Goal: Information Seeking & Learning: Check status

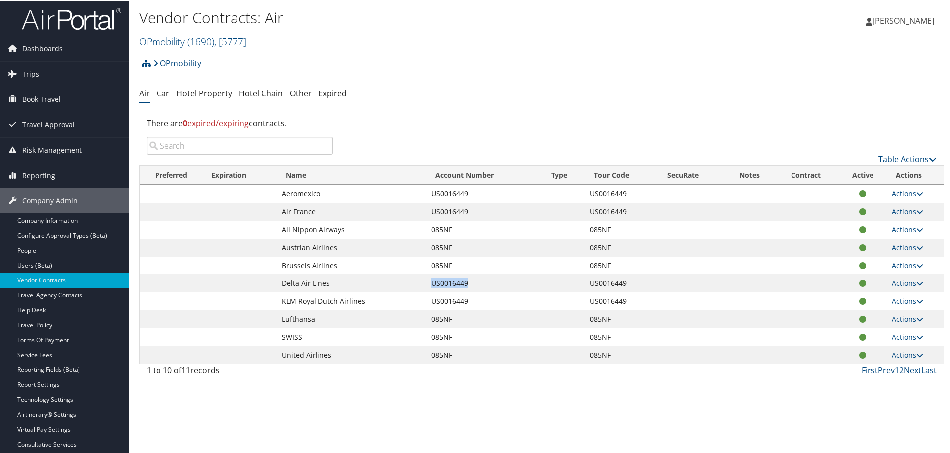
drag, startPoint x: 474, startPoint y: 285, endPoint x: 431, endPoint y: 286, distance: 43.7
click at [431, 286] on td "US0016449" at bounding box center [484, 282] width 116 height 18
copy td "US0016449"
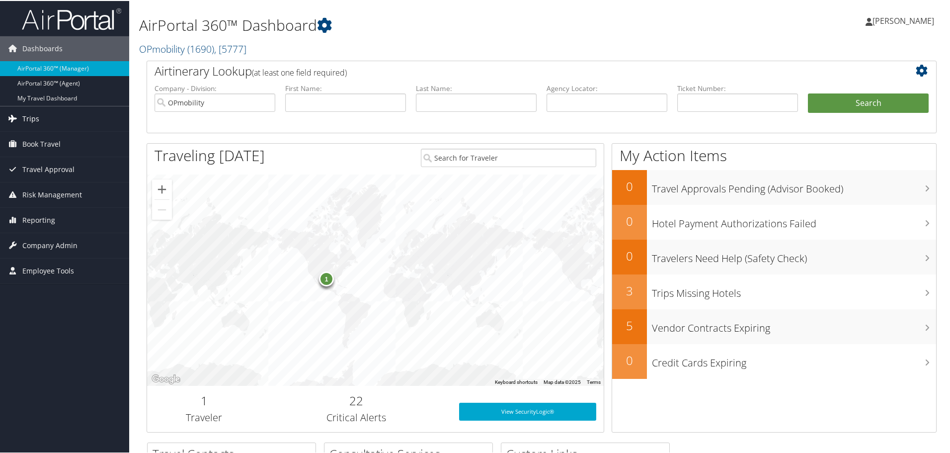
click at [28, 115] on span "Trips" at bounding box center [30, 117] width 17 height 25
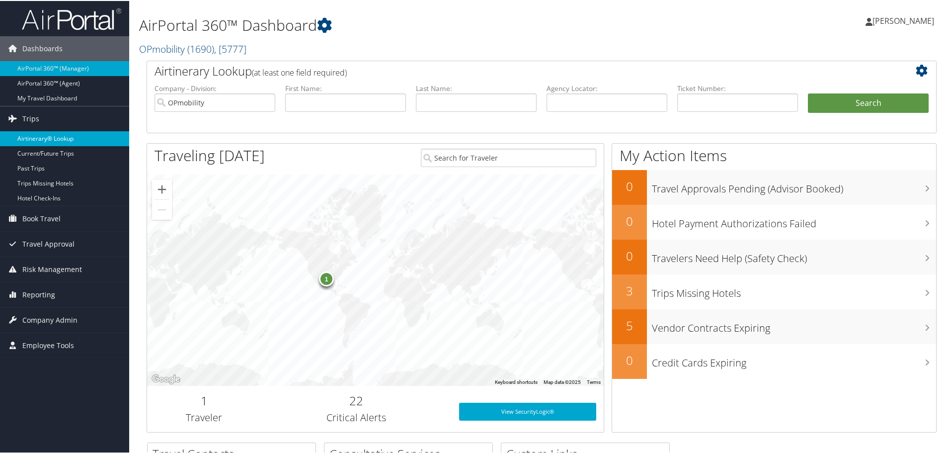
click at [38, 136] on link "Airtinerary® Lookup" at bounding box center [64, 137] width 129 height 15
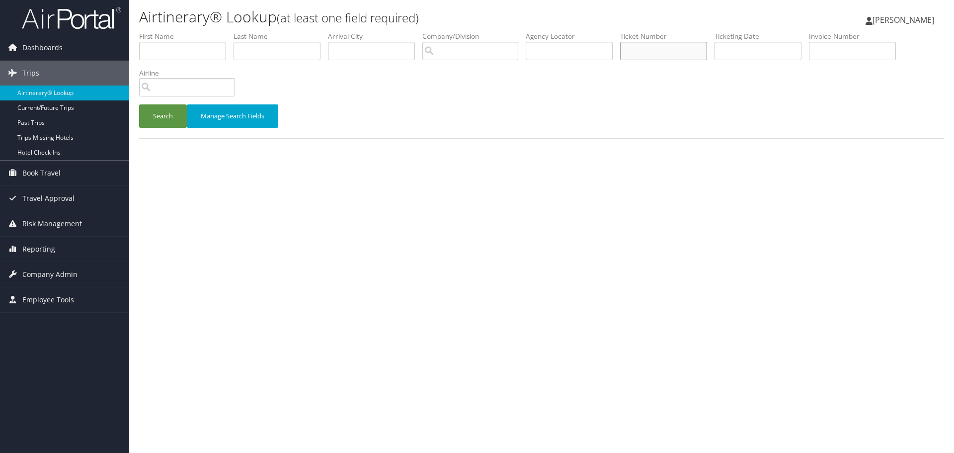
click at [661, 48] on input "text" at bounding box center [663, 51] width 87 height 18
paste input "0067235904714"
type input "0067235904714"
click at [153, 116] on button "Search" at bounding box center [163, 115] width 48 height 23
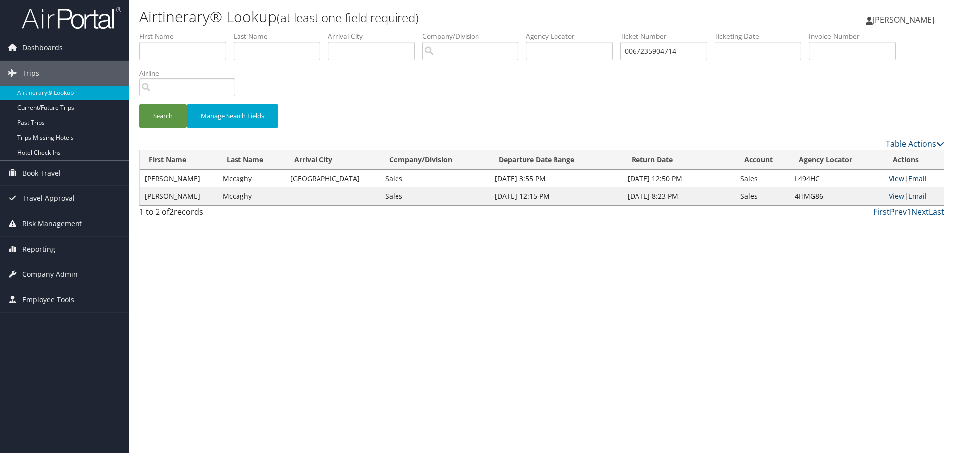
click at [894, 180] on link "View" at bounding box center [896, 177] width 15 height 9
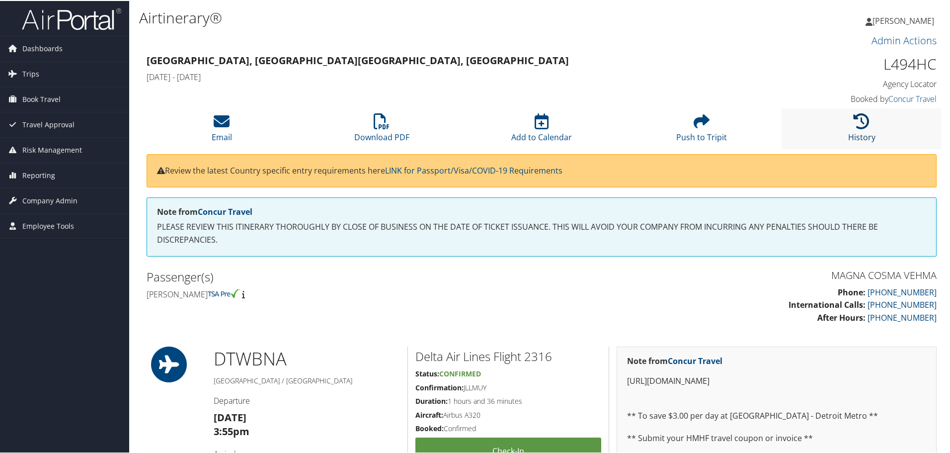
click at [857, 124] on icon at bounding box center [862, 120] width 16 height 16
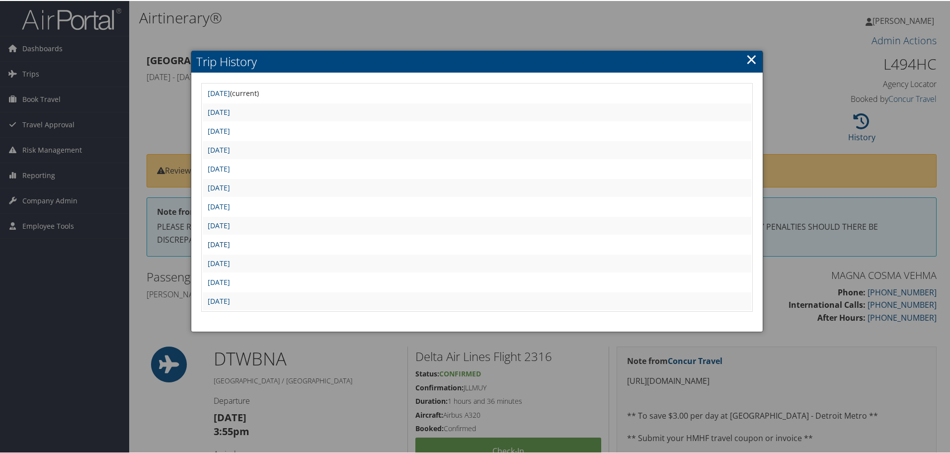
click at [230, 245] on link "Thu Jul 31 10:15:13 MDT 2025" at bounding box center [219, 242] width 22 height 9
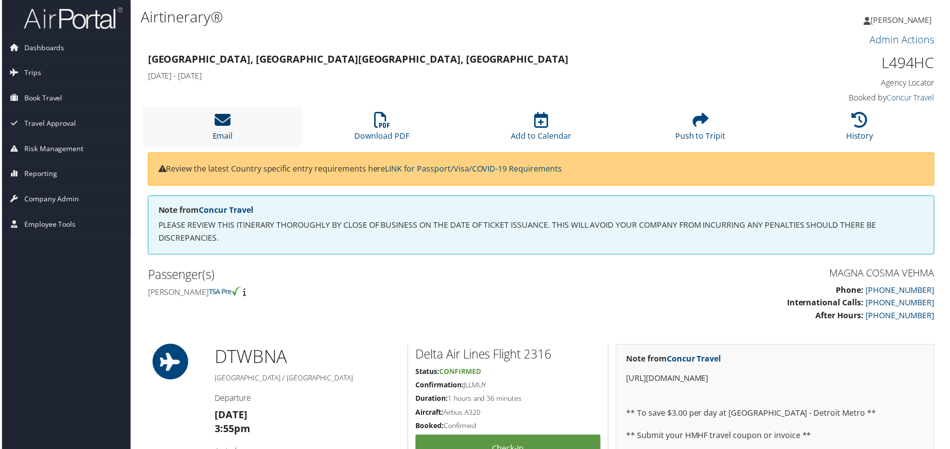
click at [219, 122] on icon at bounding box center [222, 120] width 16 height 16
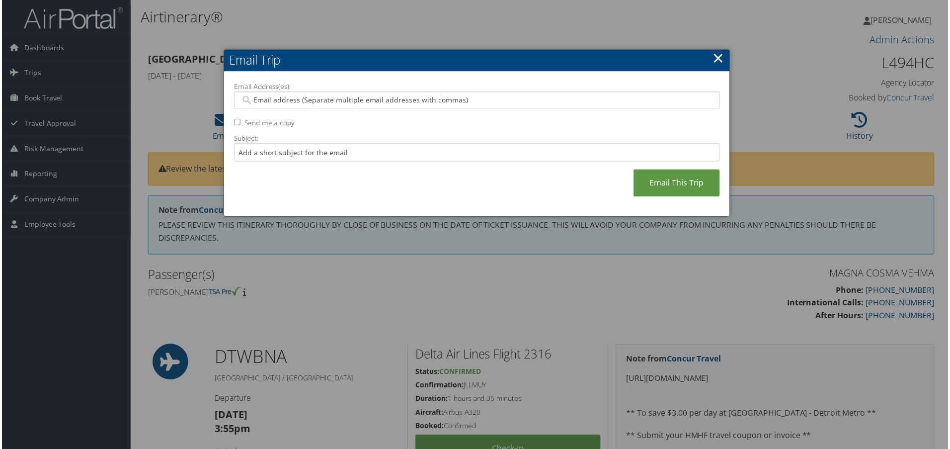
click at [279, 103] on input "Email Address(es):" at bounding box center [476, 100] width 474 height 10
click at [251, 100] on input "Email Address(es):" at bounding box center [476, 100] width 474 height 10
click at [262, 101] on input "Email Address(es):" at bounding box center [476, 100] width 474 height 10
type input "lynn"
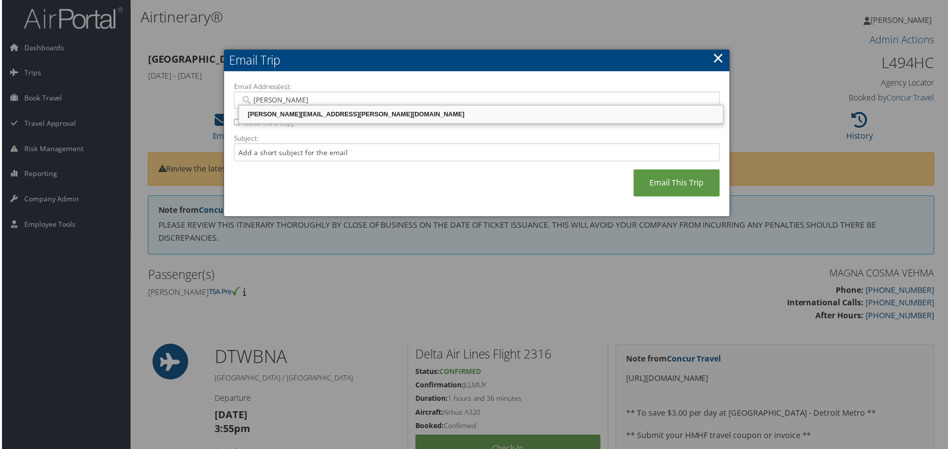
click at [326, 117] on div "LYNN.KEATING@MAGNA.COM" at bounding box center [480, 115] width 483 height 10
type input "LYNN.KEATING@MAGNA.COM"
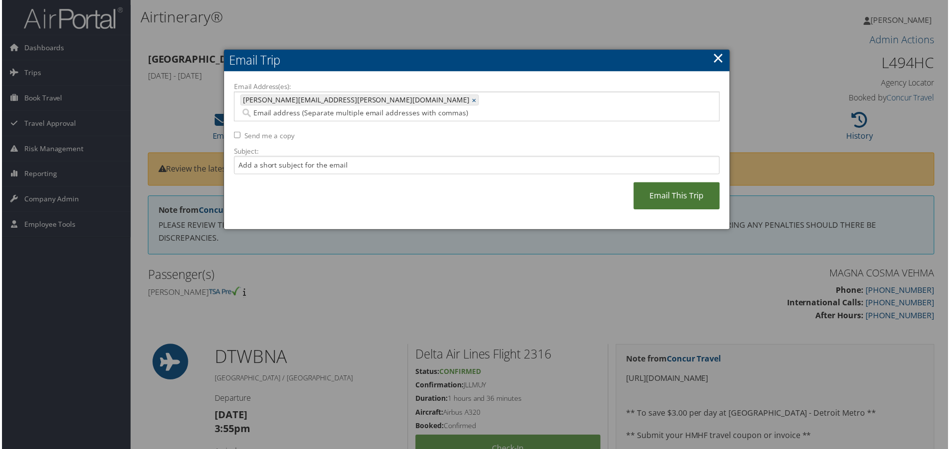
click at [660, 186] on link "Email This Trip" at bounding box center [677, 196] width 86 height 27
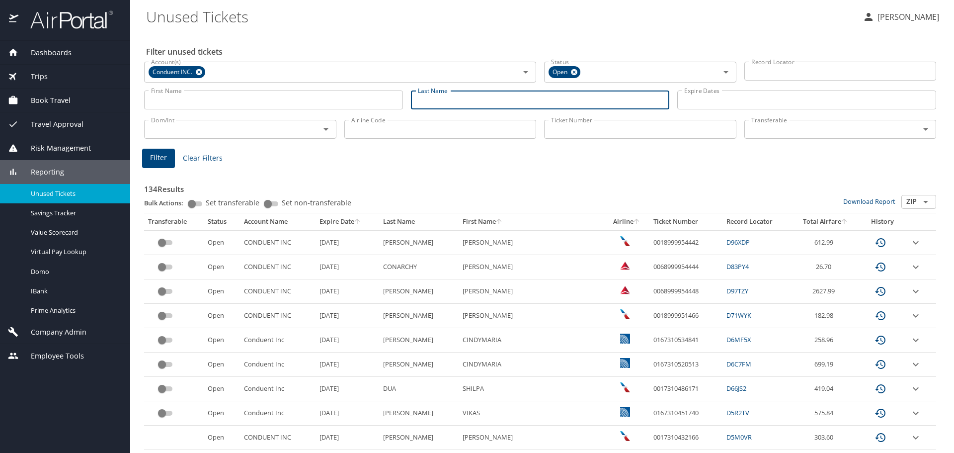
click at [466, 97] on input "Last Name" at bounding box center [540, 99] width 259 height 19
type input "sever"
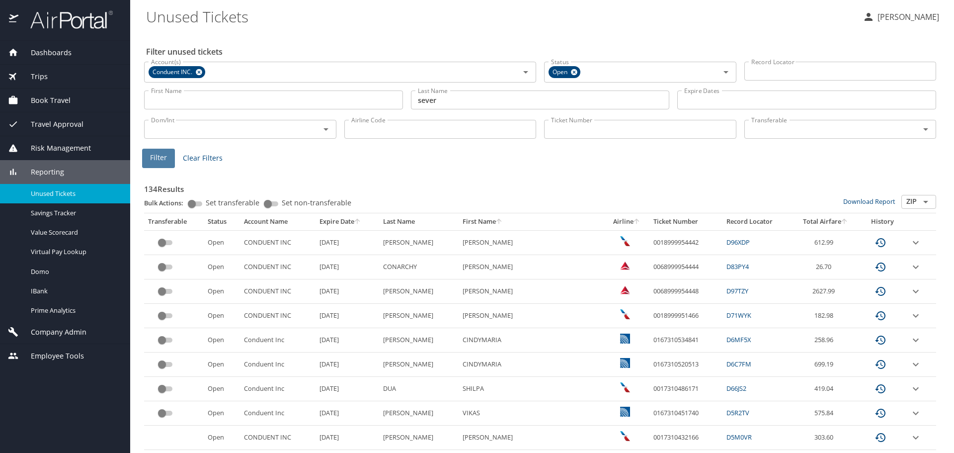
click at [159, 155] on span "Filter" at bounding box center [158, 158] width 17 height 12
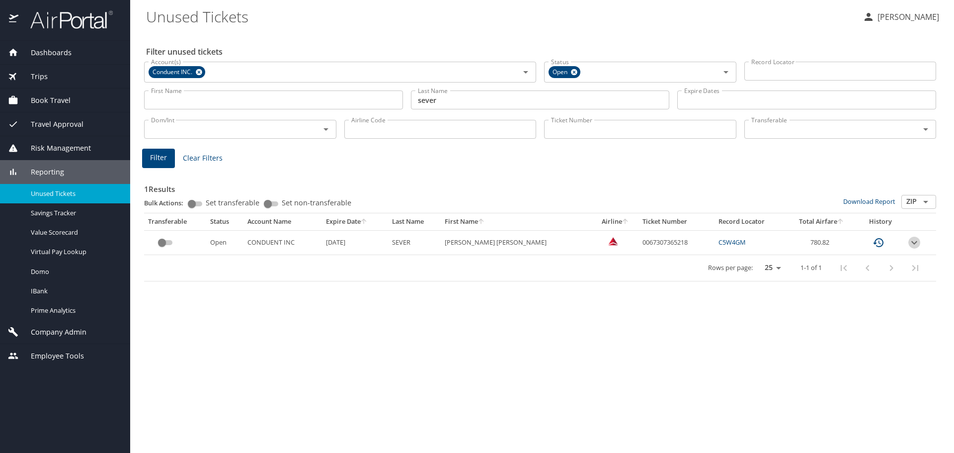
click at [913, 238] on icon "expand row" at bounding box center [914, 243] width 12 height 12
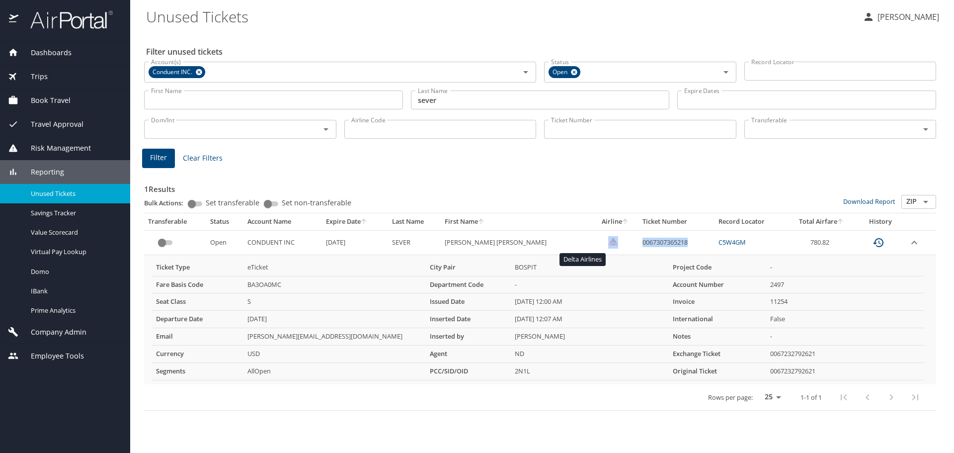
drag, startPoint x: 673, startPoint y: 243, endPoint x: 585, endPoint y: 241, distance: 88.0
click at [585, 241] on tr "Open CONDUENT INC 4/15/2026 SEVER ANNA KATHERINE 0067307365218 C5W4GM 780.82" at bounding box center [540, 242] width 792 height 24
copy tr "0067307365218"
drag, startPoint x: 639, startPoint y: 241, endPoint x: 649, endPoint y: 246, distance: 11.1
click at [639, 241] on td "0067307365218" at bounding box center [676, 242] width 76 height 24
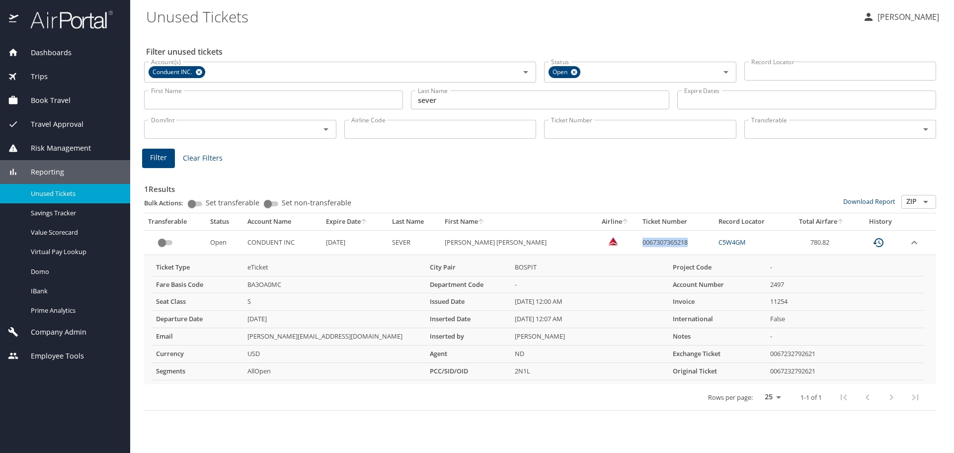
drag, startPoint x: 669, startPoint y: 241, endPoint x: 617, endPoint y: 247, distance: 52.5
click at [638, 247] on td "0067307365218" at bounding box center [676, 242] width 76 height 24
copy td "0067307365218"
click at [670, 236] on td "0067307365218" at bounding box center [676, 242] width 76 height 24
drag, startPoint x: 655, startPoint y: 238, endPoint x: 607, endPoint y: 239, distance: 48.2
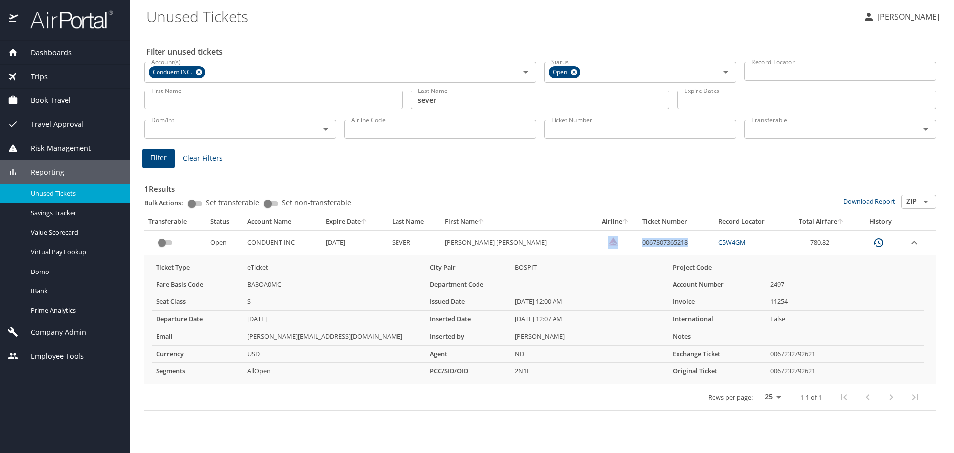
click at [607, 239] on tr "Open CONDUENT INC 4/15/2026 SEVER ANNA KATHERINE 0067307365218 C5W4GM 780.82" at bounding box center [540, 242] width 792 height 24
copy tr "0067307365218"
click at [646, 248] on td "0067307365218" at bounding box center [676, 242] width 76 height 24
click at [674, 238] on td "0067307365218" at bounding box center [676, 242] width 76 height 24
drag, startPoint x: 663, startPoint y: 241, endPoint x: 616, endPoint y: 239, distance: 46.7
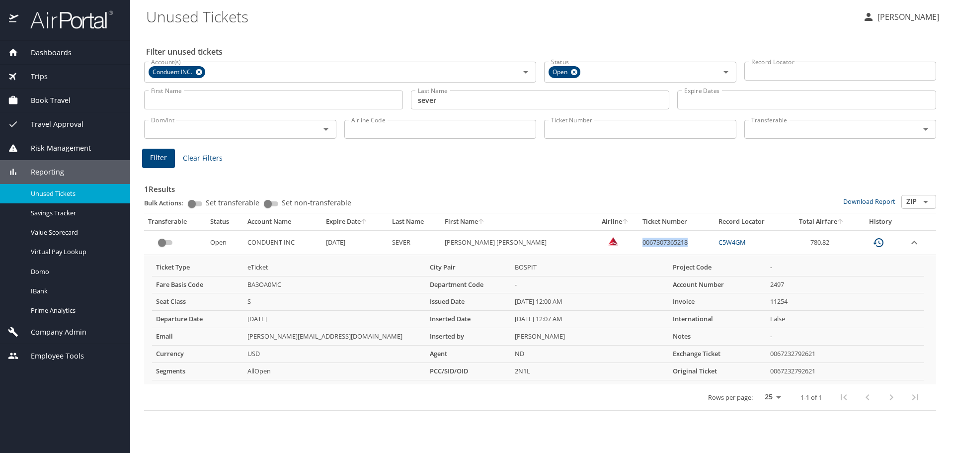
click at [638, 240] on td "0067307365218" at bounding box center [676, 242] width 76 height 24
copy td "0067307365218"
click at [671, 252] on td "0067307365218" at bounding box center [676, 242] width 76 height 24
drag, startPoint x: 671, startPoint y: 243, endPoint x: 611, endPoint y: 244, distance: 60.6
click at [611, 244] on tr "Open CONDUENT INC 4/15/2026 SEVER ANNA KATHERINE 0067307365218 C5W4GM 780.82" at bounding box center [540, 242] width 792 height 24
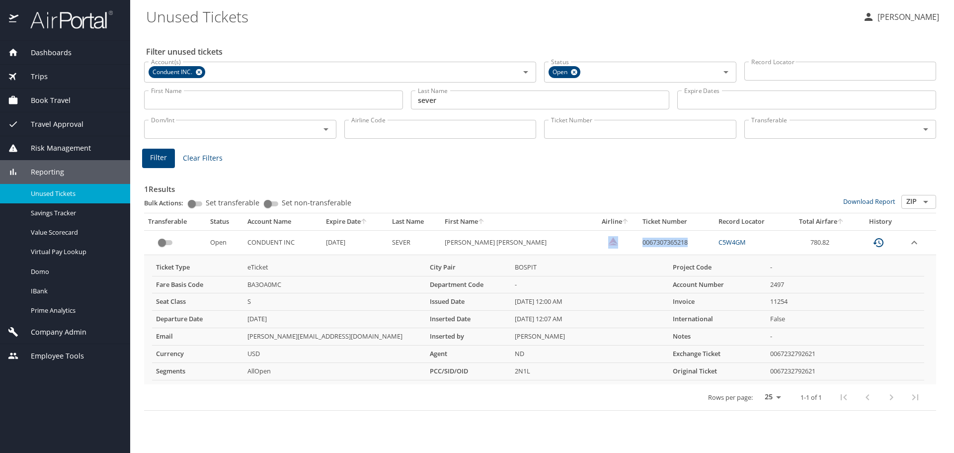
copy tr "0067307365218"
click at [665, 243] on td "0067307365218" at bounding box center [676, 242] width 76 height 24
copy tr "0067307365218"
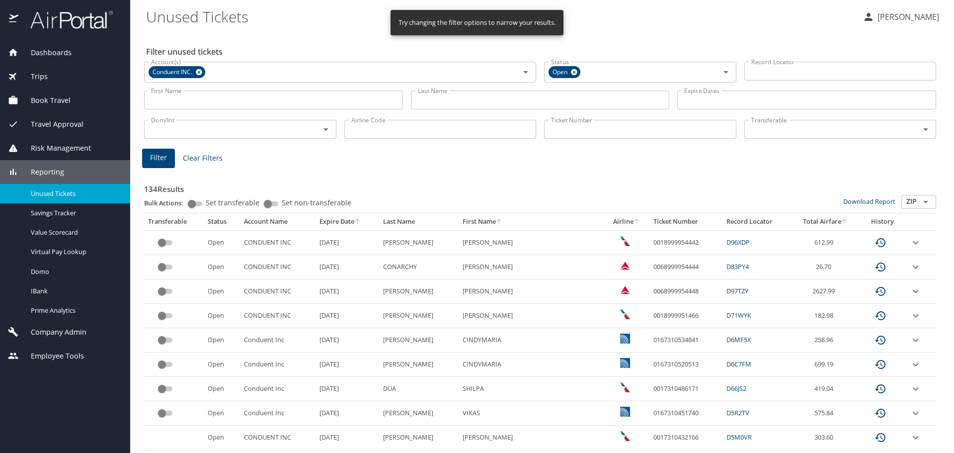
click at [426, 102] on input "Last Name" at bounding box center [540, 99] width 259 height 19
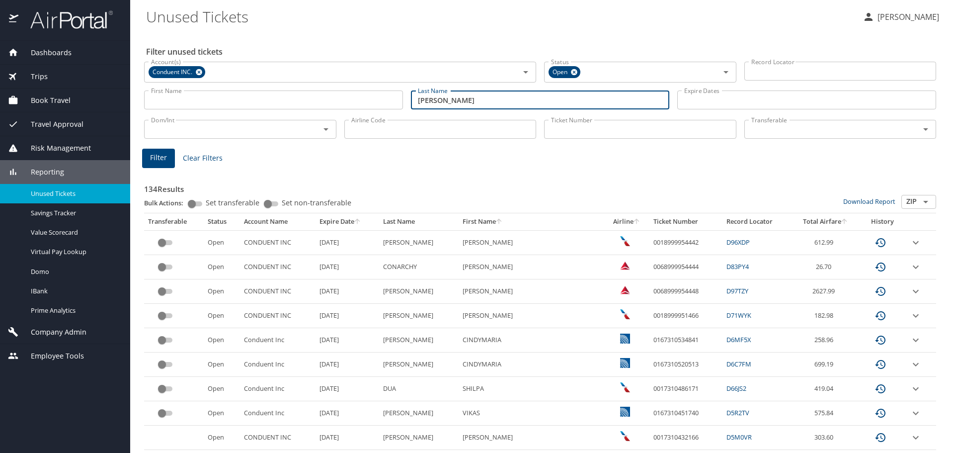
type input "veltri"
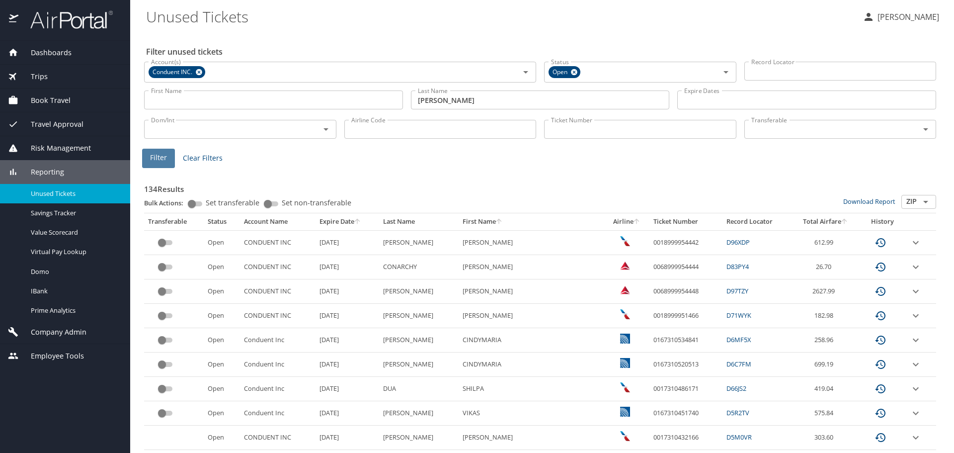
click at [163, 156] on span "Filter" at bounding box center [158, 158] width 17 height 12
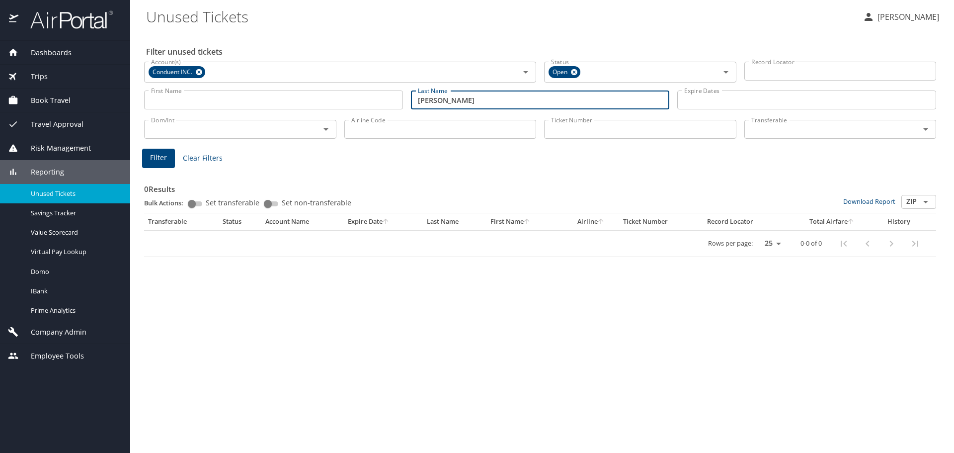
drag, startPoint x: 448, startPoint y: 101, endPoint x: 259, endPoint y: 105, distance: 188.8
click at [259, 105] on div "First Name First Name Last Name veltri Last Name Expire Dates Expire Dates" at bounding box center [540, 99] width 800 height 35
drag, startPoint x: 755, startPoint y: 116, endPoint x: 758, endPoint y: 123, distance: 6.9
click at [758, 123] on div "Transferable Transferable" at bounding box center [840, 128] width 192 height 25
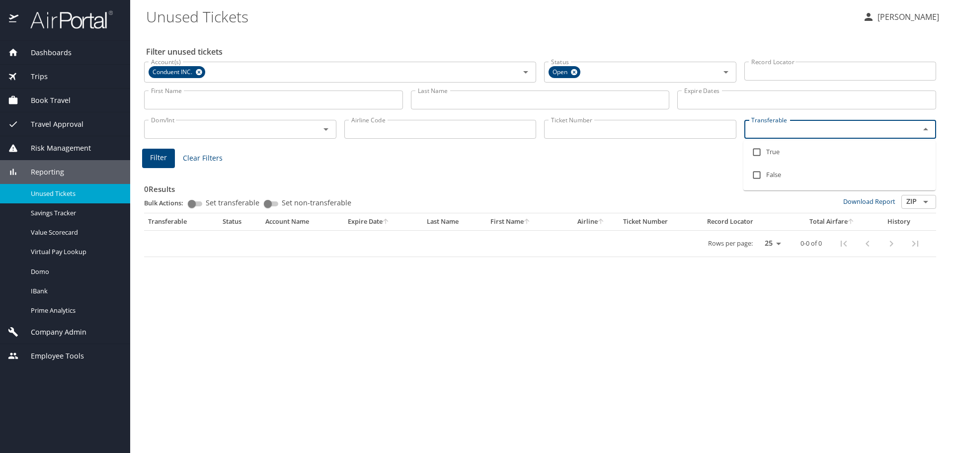
click at [763, 130] on input "Transferable" at bounding box center [825, 129] width 157 height 13
click at [756, 153] on input "checkbox" at bounding box center [756, 152] width 19 height 19
checkbox input "true"
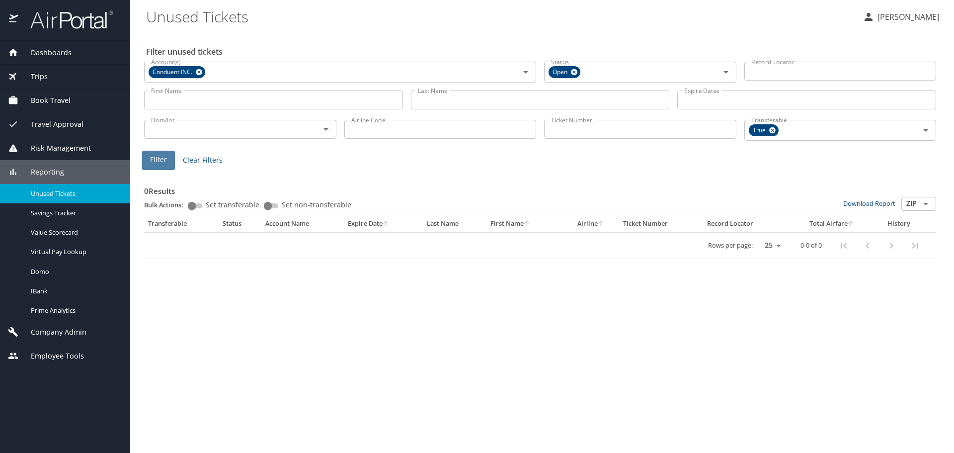
click at [151, 156] on span "Filter" at bounding box center [158, 160] width 17 height 12
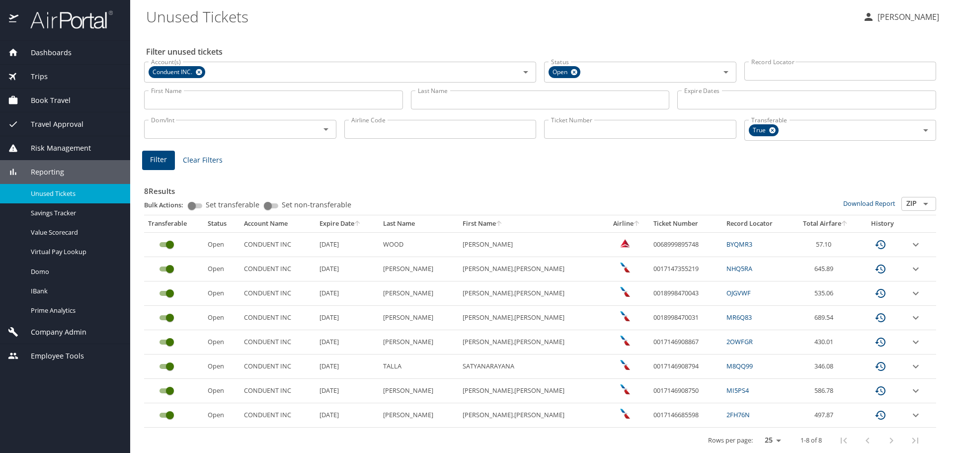
click at [456, 134] on input "Airline Code" at bounding box center [440, 129] width 192 height 19
type input "dl"
click at [149, 156] on button "Filter" at bounding box center [158, 160] width 33 height 19
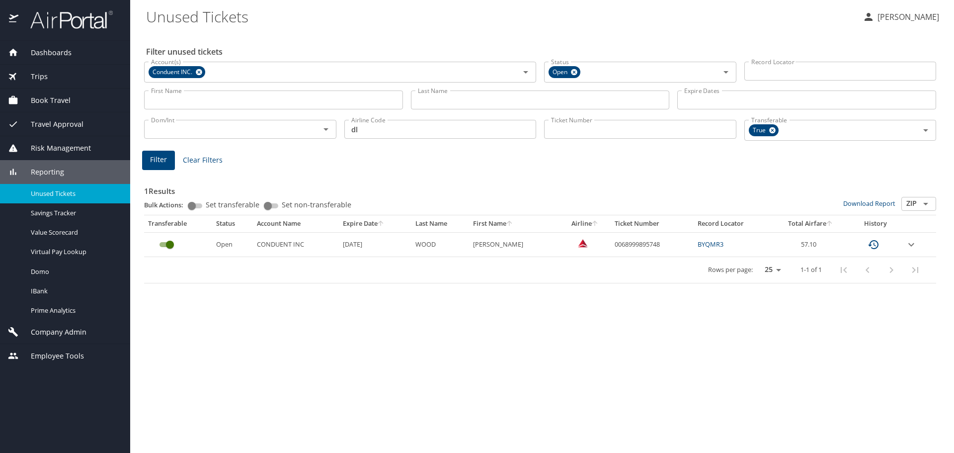
click at [914, 243] on icon "expand row" at bounding box center [911, 243] width 6 height 3
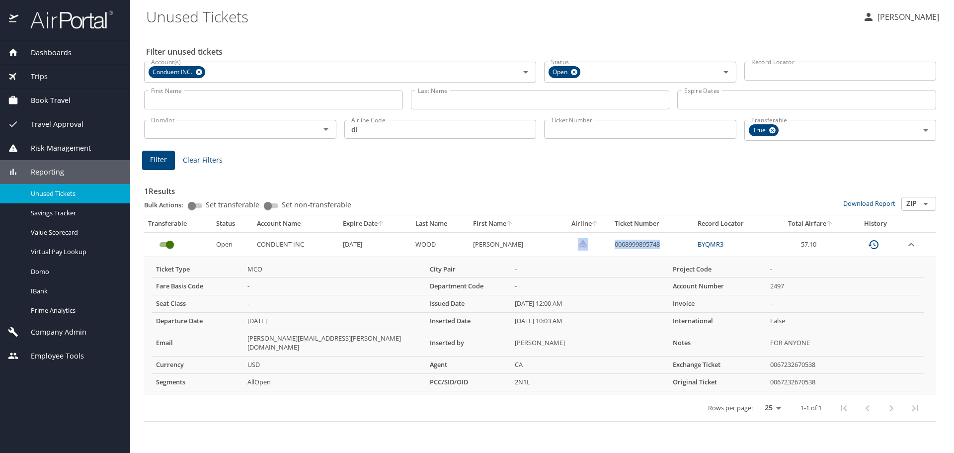
drag, startPoint x: 675, startPoint y: 241, endPoint x: 606, endPoint y: 248, distance: 69.4
click at [606, 248] on tr "Open CONDUENT INC 4/25/2026 WOOD STEPHEN HENRY 0068999895748 BYQMR3 57.10" at bounding box center [540, 244] width 792 height 24
copy tr "0068999895748"
click at [673, 179] on h3 "1 Results" at bounding box center [540, 187] width 792 height 17
drag, startPoint x: 849, startPoint y: 241, endPoint x: 205, endPoint y: 239, distance: 644.4
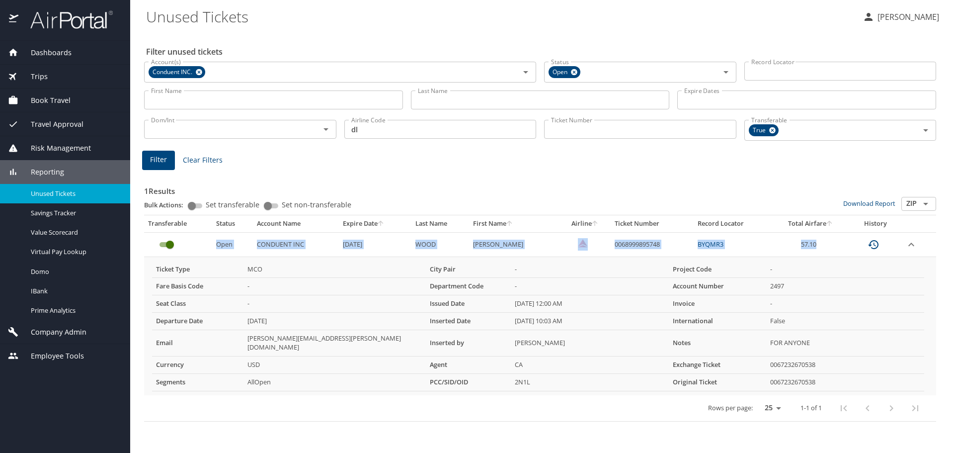
click at [205, 241] on tr "Open CONDUENT INC 4/25/2026 WOOD STEPHEN HENRY 0068999895748 BYQMR3 57.10" at bounding box center [540, 244] width 792 height 24
copy tr "Open CONDUENT INC 4/25/2026 WOOD STEPHEN HENRY 0068999895748 BYQMR3 57.10"
click at [709, 196] on div "1 Results Bulk Actions: Set transferable Set non-transferable Download Report Z…" at bounding box center [540, 197] width 792 height 36
drag, startPoint x: 671, startPoint y: 243, endPoint x: 598, endPoint y: 248, distance: 73.2
click at [598, 248] on tr "Open CONDUENT INC 4/25/2026 WOOD STEPHEN HENRY 0068999895748 BYQMR3 57.10" at bounding box center [540, 244] width 792 height 24
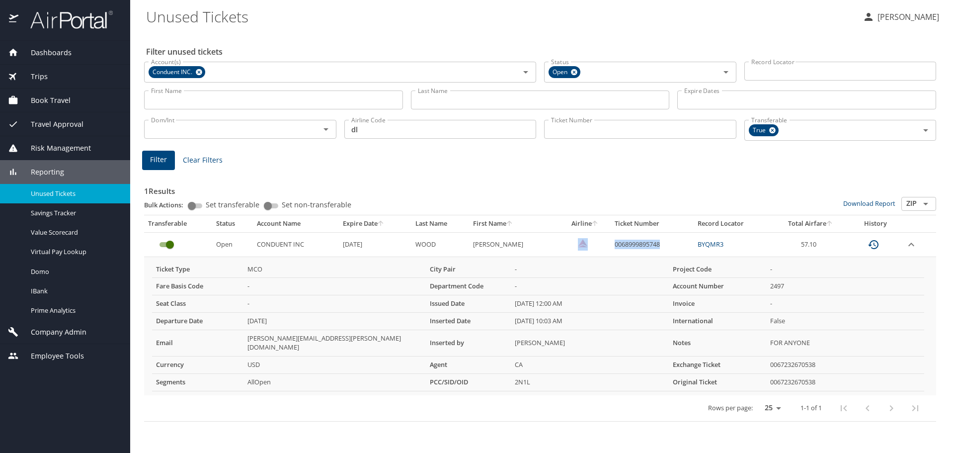
copy tr "0068999895748"
click at [635, 276] on tbody "Ticket Type MCO City Pair - Project Code - Fare Basis Code - Department Code - …" at bounding box center [538, 326] width 772 height 130
drag, startPoint x: 663, startPoint y: 242, endPoint x: 614, endPoint y: 245, distance: 48.8
click at [614, 245] on td "0068999895748" at bounding box center [652, 244] width 83 height 24
copy td "0068999895748"
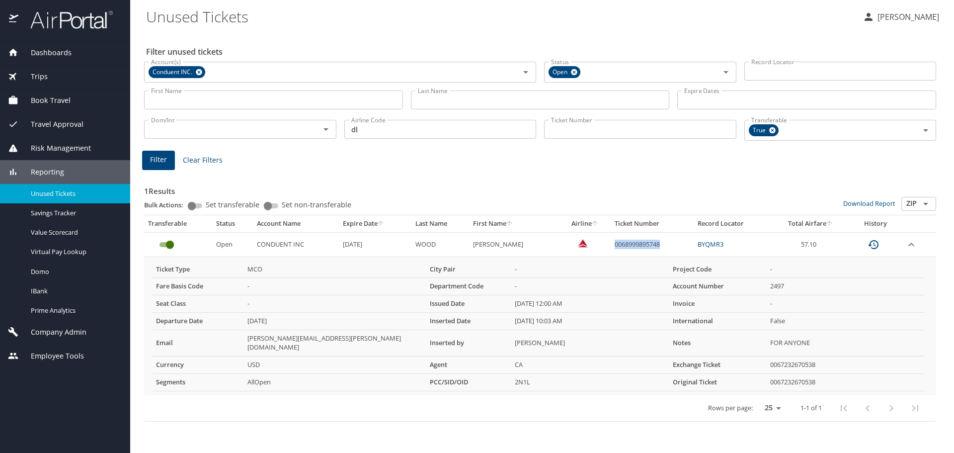
click at [664, 247] on td "0068999895748" at bounding box center [652, 244] width 83 height 24
click at [660, 241] on td "0068999895748" at bounding box center [652, 244] width 83 height 24
drag, startPoint x: 662, startPoint y: 244, endPoint x: 613, endPoint y: 240, distance: 49.4
click at [613, 240] on td "0068999895748" at bounding box center [652, 244] width 83 height 24
copy td "0068999895748"
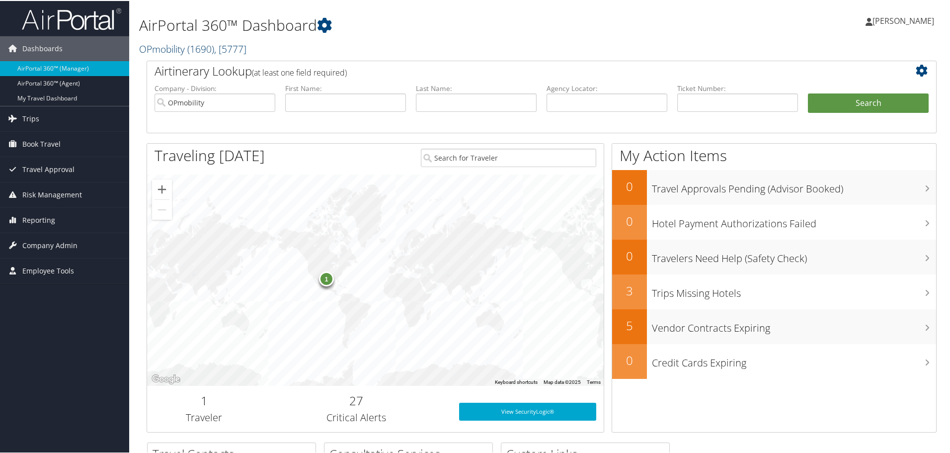
click at [171, 48] on link "OPmobility ( 1690 ) , [ 5777 ]" at bounding box center [192, 47] width 107 height 13
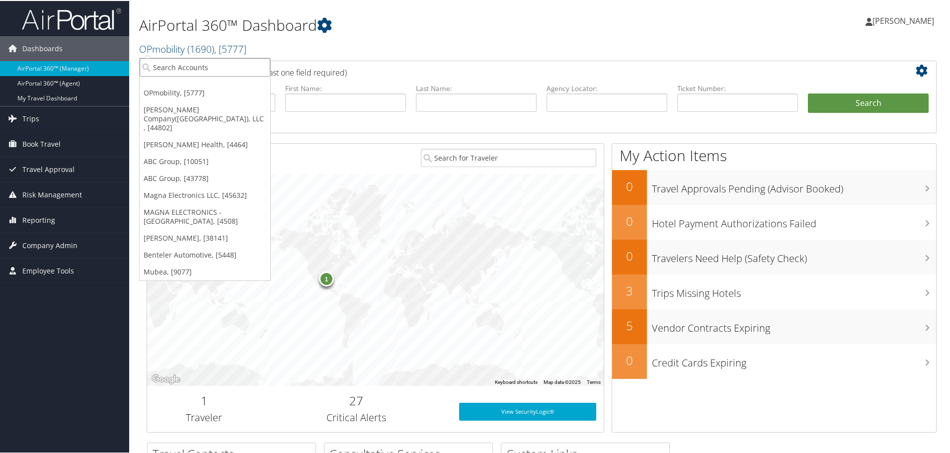
click at [178, 66] on input "search" at bounding box center [205, 66] width 131 height 18
type input "condue"
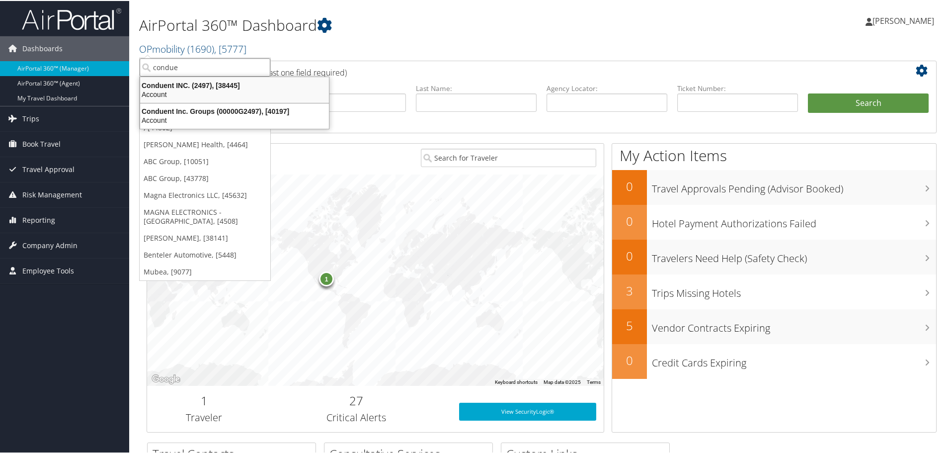
click at [200, 87] on div "Conduent INC. (2497), [38445]" at bounding box center [234, 84] width 201 height 9
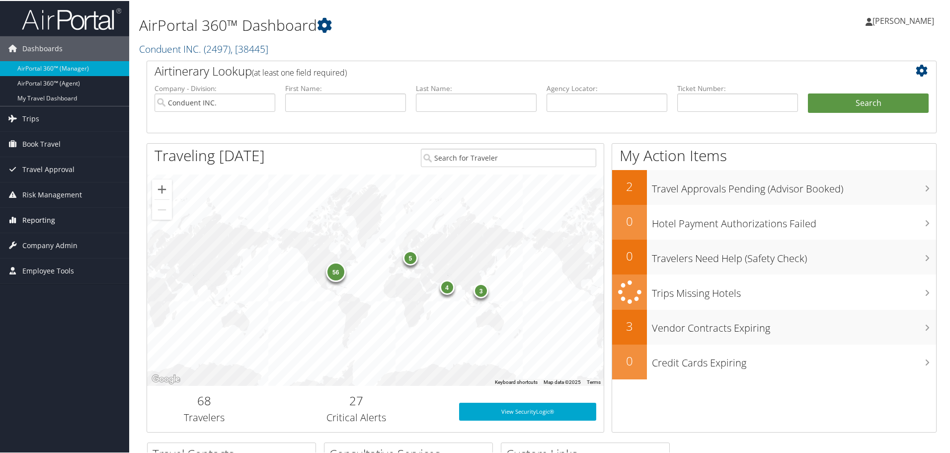
click at [45, 220] on span "Reporting" at bounding box center [38, 219] width 33 height 25
click at [49, 305] on span "Company Admin" at bounding box center [49, 304] width 55 height 25
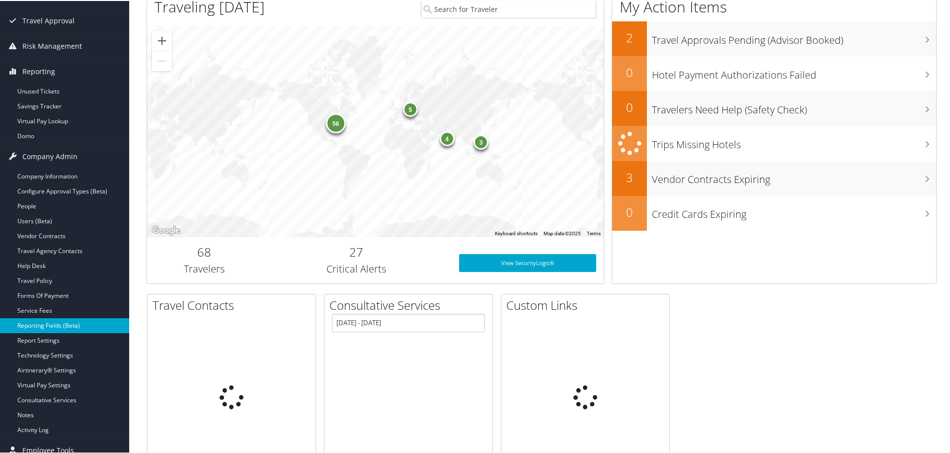
scroll to position [149, 0]
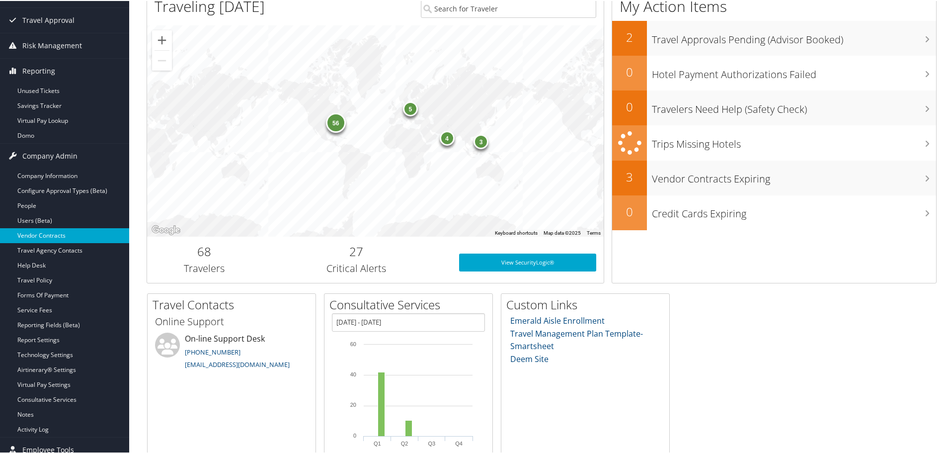
click at [41, 235] on link "Vendor Contracts" at bounding box center [64, 234] width 129 height 15
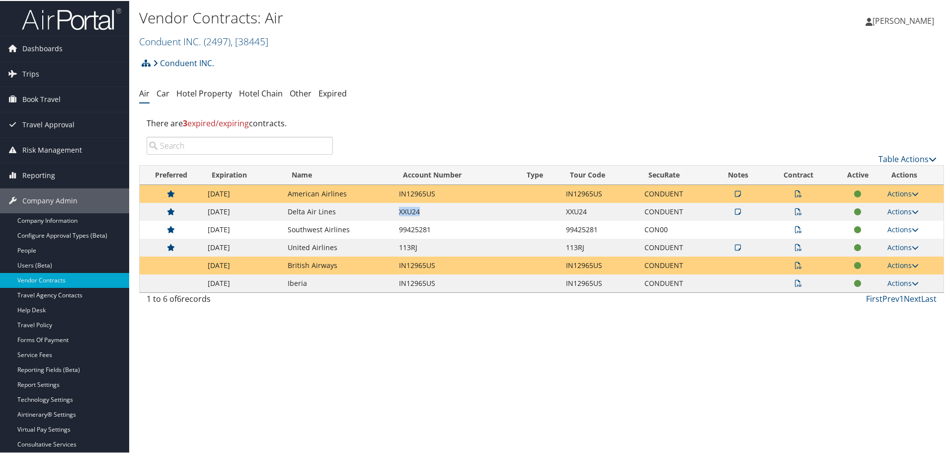
drag, startPoint x: 427, startPoint y: 213, endPoint x: 390, endPoint y: 210, distance: 37.4
click at [390, 210] on tr "[DATE] Delta Air Lines XXU24 XXU24 CONDUENT Actions View Notes View Contracts E…" at bounding box center [542, 211] width 804 height 18
copy tr "XXU24"
click at [29, 72] on span "Trips" at bounding box center [30, 73] width 17 height 25
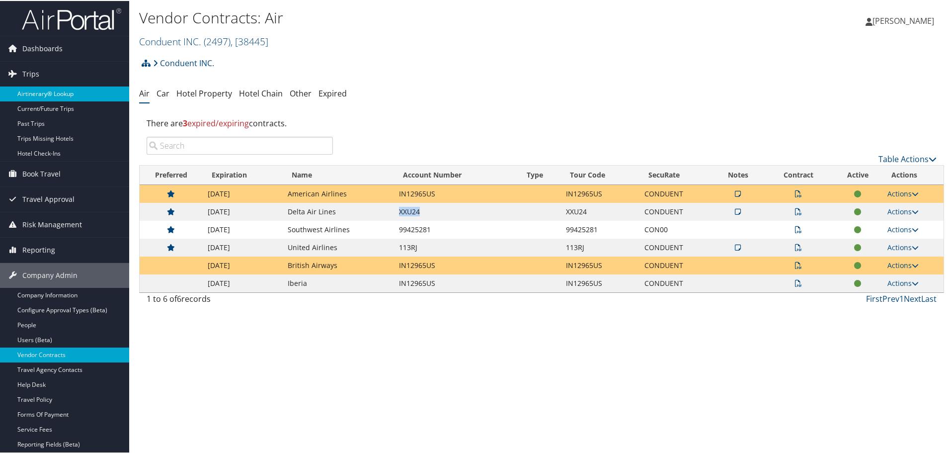
click at [35, 90] on link "Airtinerary® Lookup" at bounding box center [64, 92] width 129 height 15
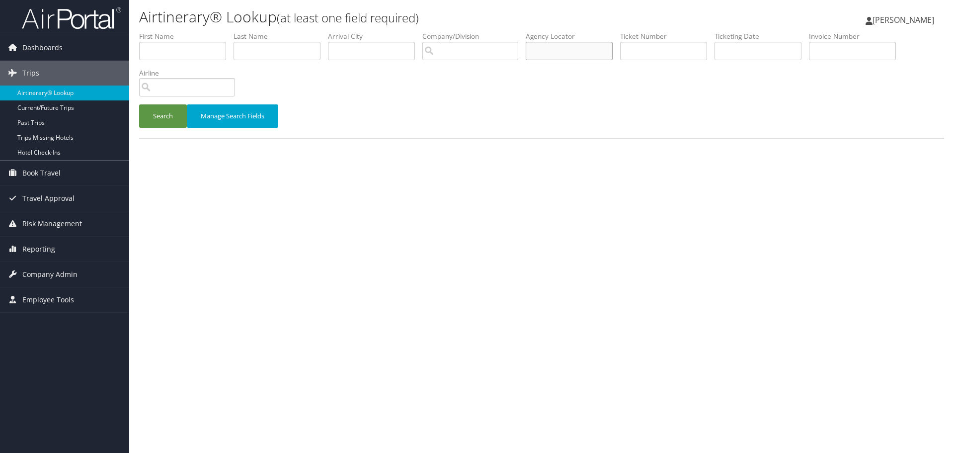
click at [568, 51] on input "text" at bounding box center [569, 51] width 87 height 18
type input "d9kdx5"
click at [149, 112] on button "Search" at bounding box center [163, 115] width 48 height 23
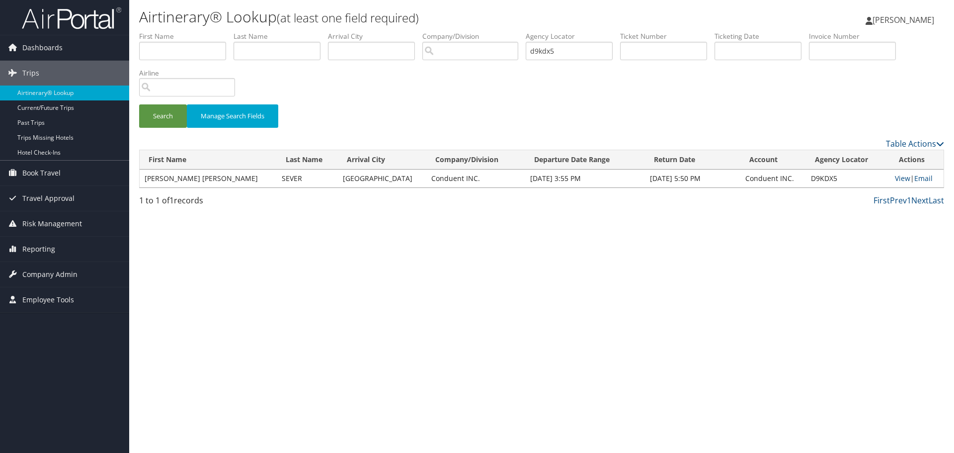
click at [900, 184] on td "View | Email" at bounding box center [917, 178] width 54 height 18
click at [895, 179] on link "View" at bounding box center [902, 177] width 15 height 9
click at [895, 178] on link "View" at bounding box center [902, 177] width 15 height 9
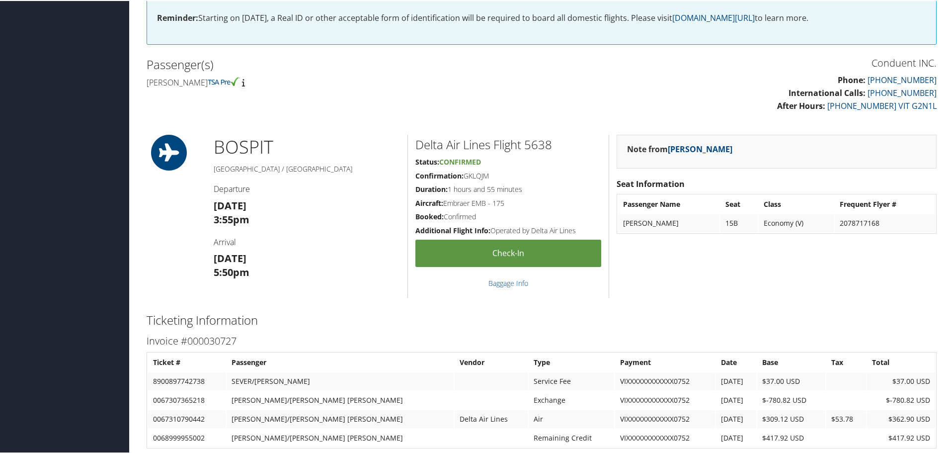
scroll to position [696, 0]
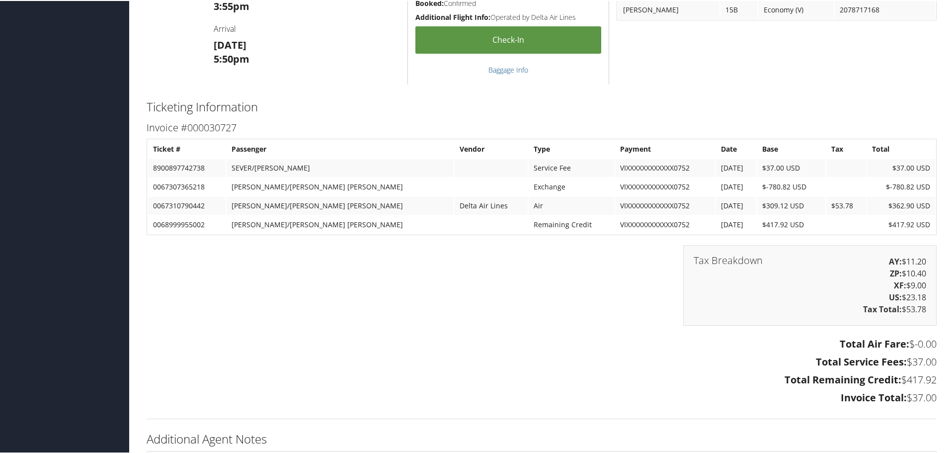
scroll to position [596, 0]
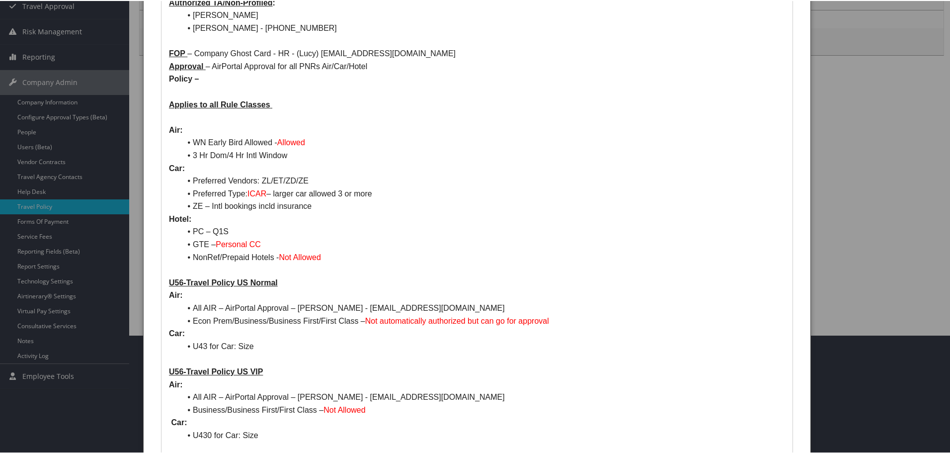
scroll to position [149, 0]
